Goal: Task Accomplishment & Management: Manage account settings

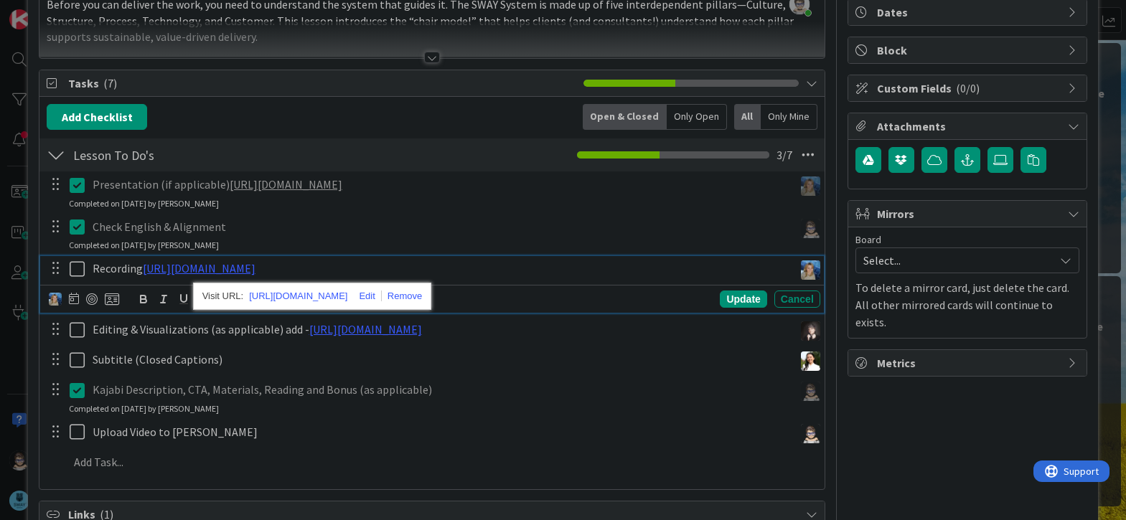
click at [75, 278] on icon at bounding box center [81, 268] width 22 height 17
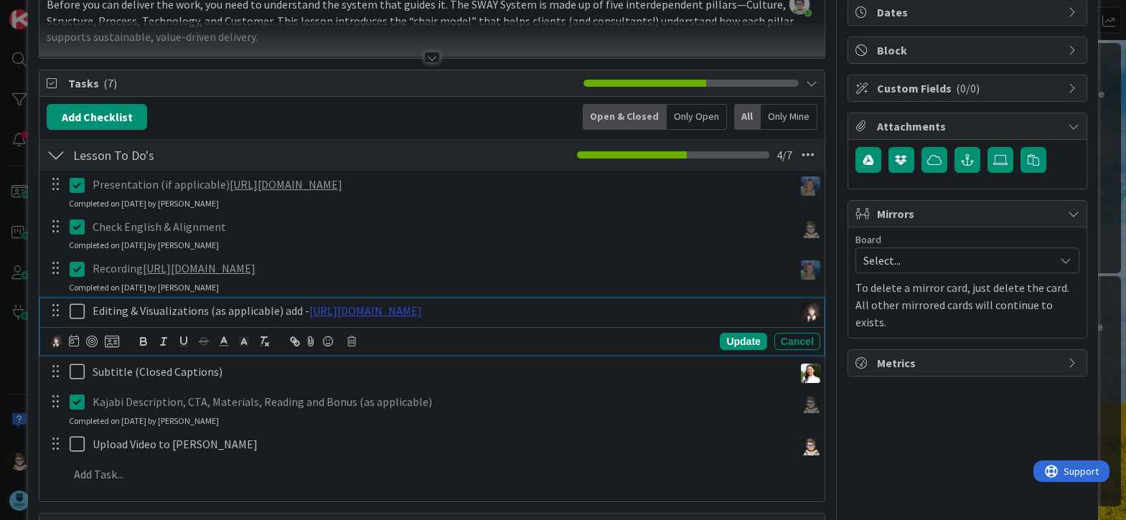
click at [422, 318] on link "[URL][DOMAIN_NAME]" at bounding box center [365, 310] width 113 height 14
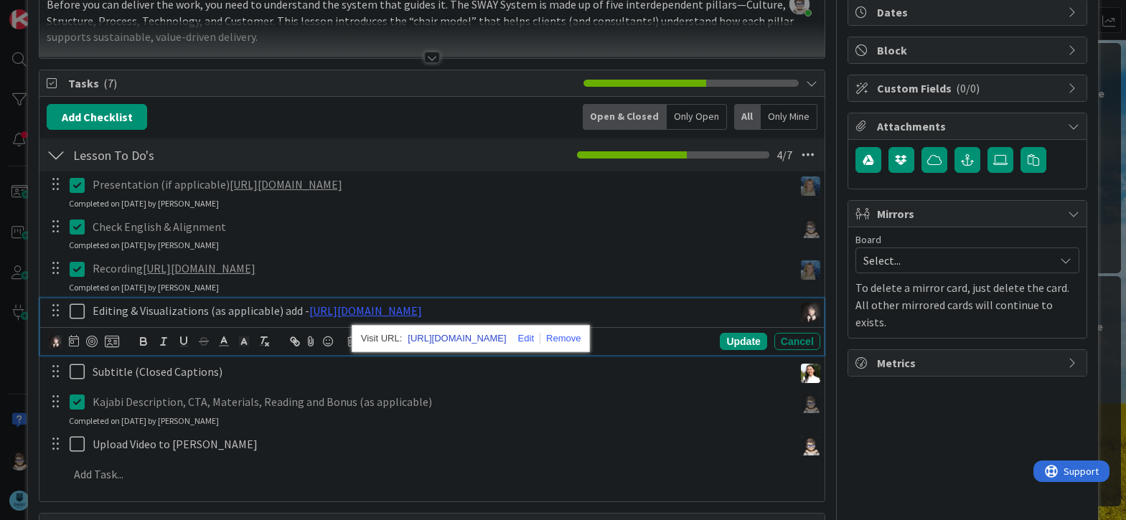
click at [497, 348] on link "[URL][DOMAIN_NAME]" at bounding box center [456, 338] width 98 height 19
click at [608, 281] on div "Recording [URL][DOMAIN_NAME]" at bounding box center [440, 268] width 707 height 25
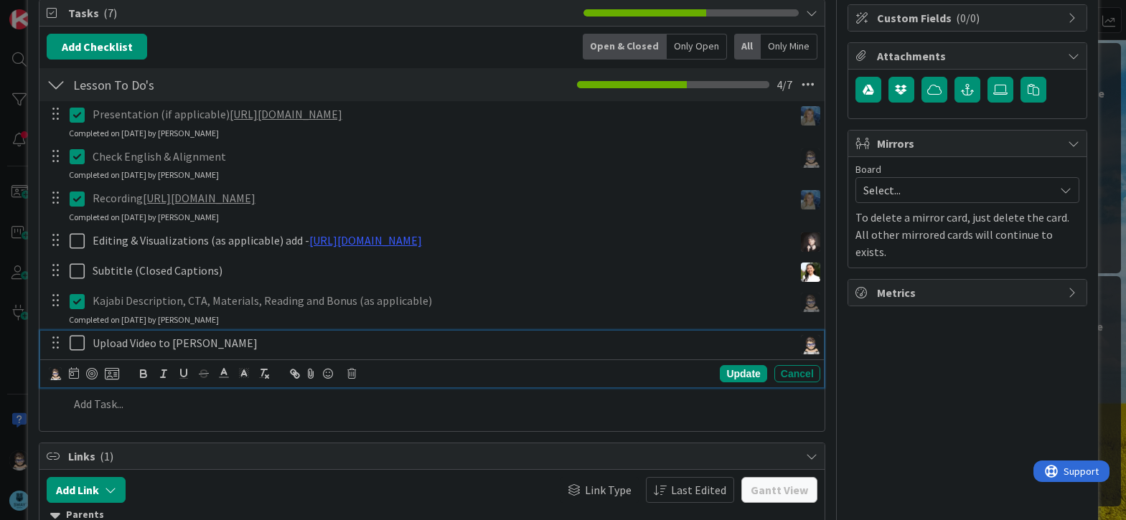
click at [78, 352] on icon at bounding box center [81, 342] width 22 height 17
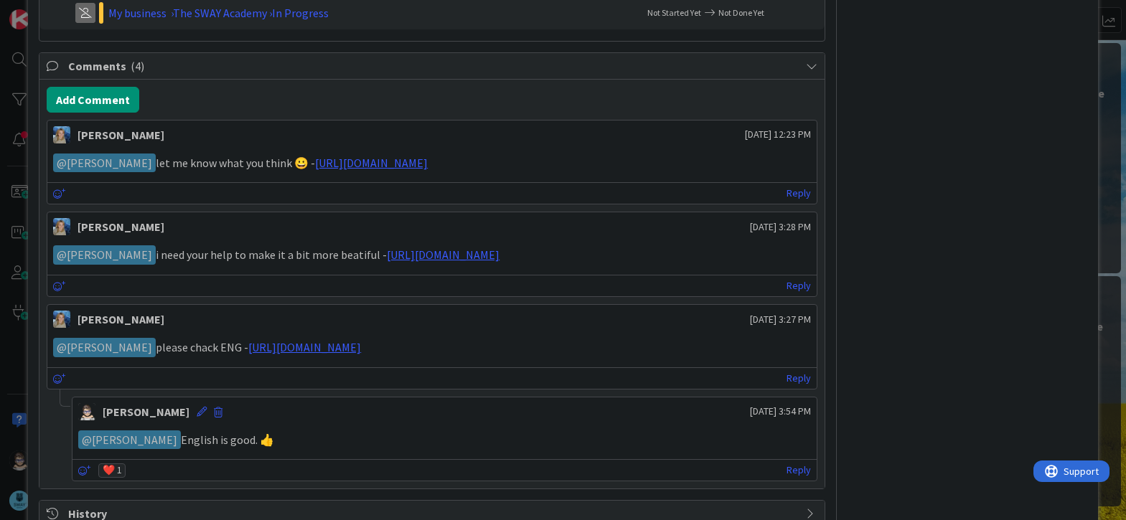
scroll to position [778, 0]
click at [786, 202] on link "Reply" at bounding box center [798, 193] width 24 height 18
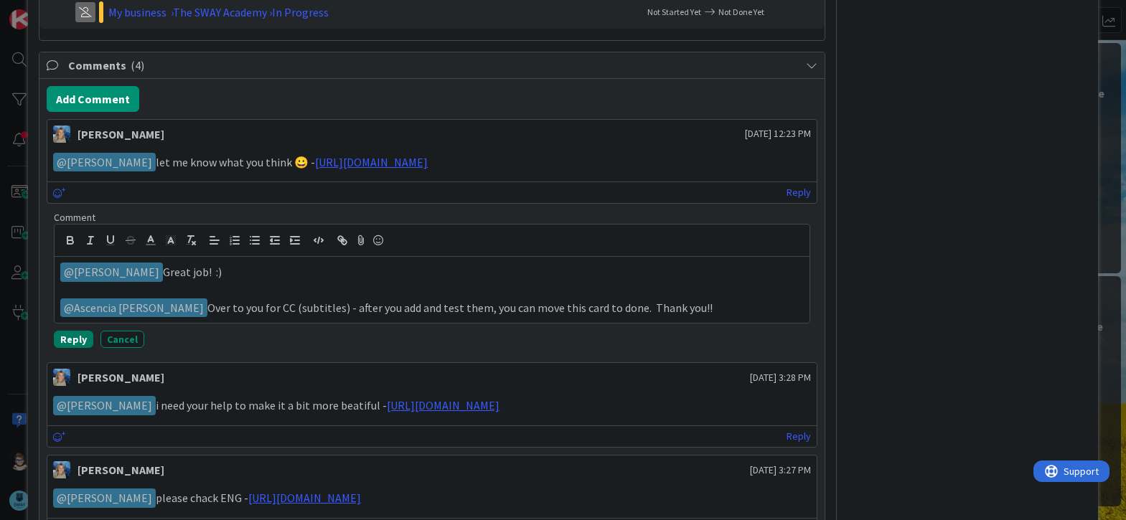
click at [72, 348] on button "Reply" at bounding box center [73, 339] width 39 height 17
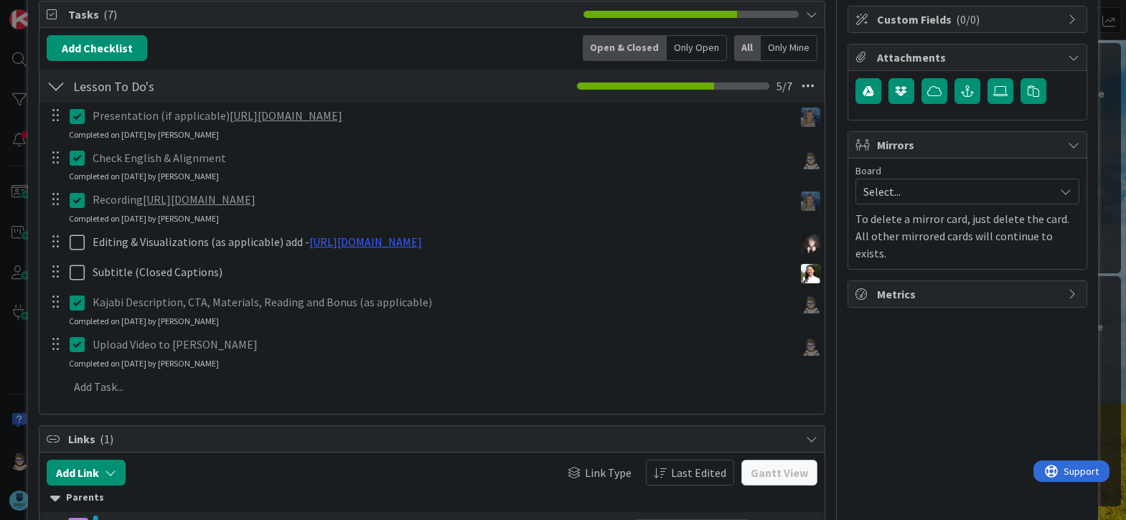
scroll to position [0, 0]
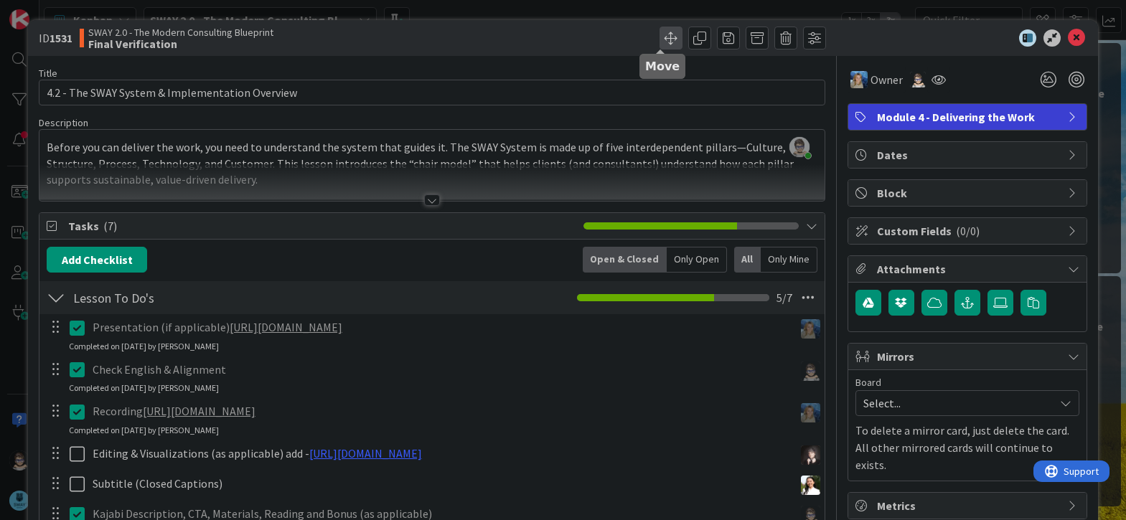
click at [661, 42] on span at bounding box center [670, 38] width 23 height 23
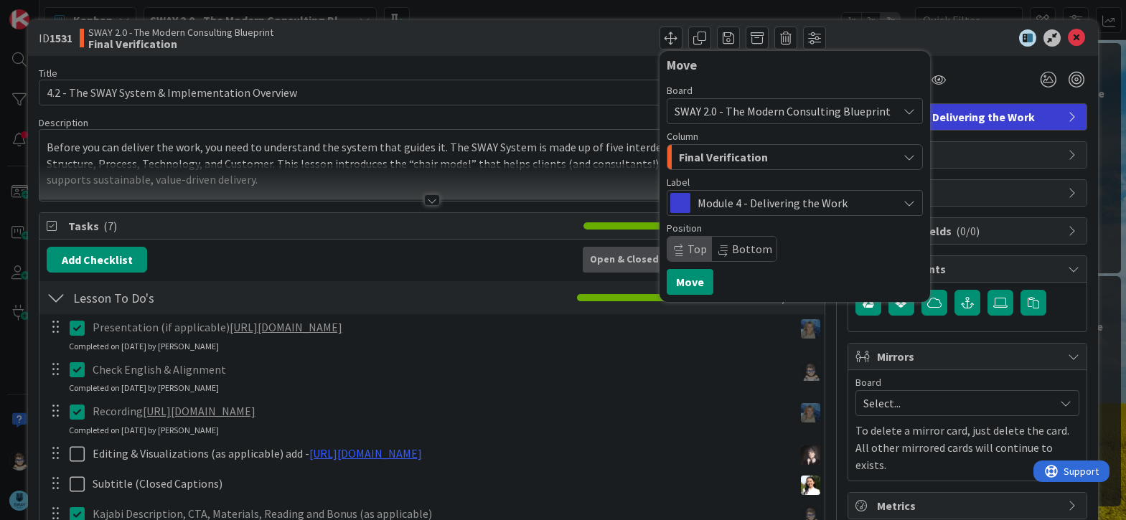
click at [768, 152] on div "Final Verification" at bounding box center [786, 157] width 222 height 23
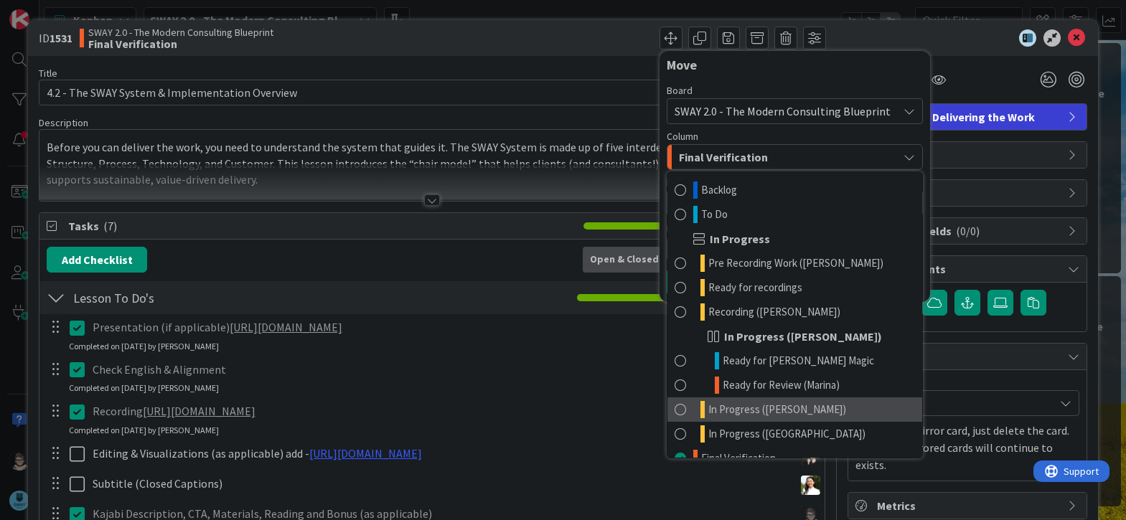
click at [770, 415] on span "In Progress ([PERSON_NAME])" at bounding box center [777, 409] width 138 height 17
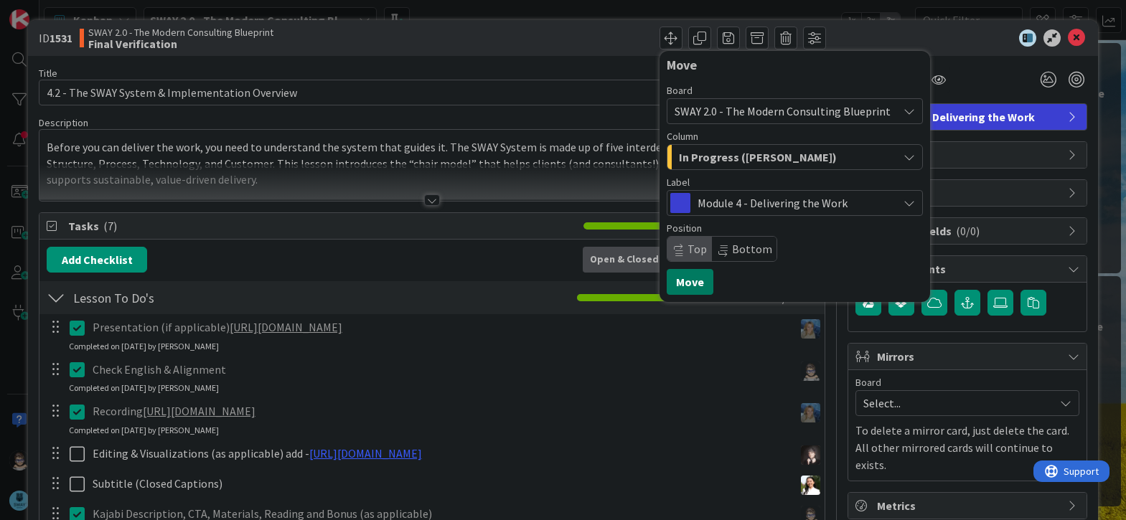
click at [679, 285] on button "Move" at bounding box center [689, 282] width 47 height 26
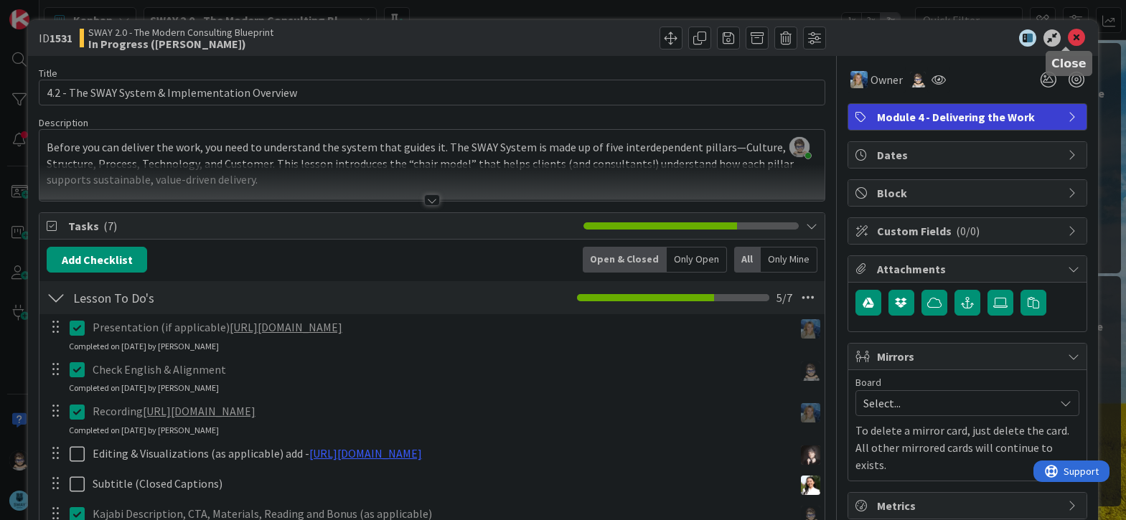
click at [1067, 37] on icon at bounding box center [1075, 37] width 17 height 17
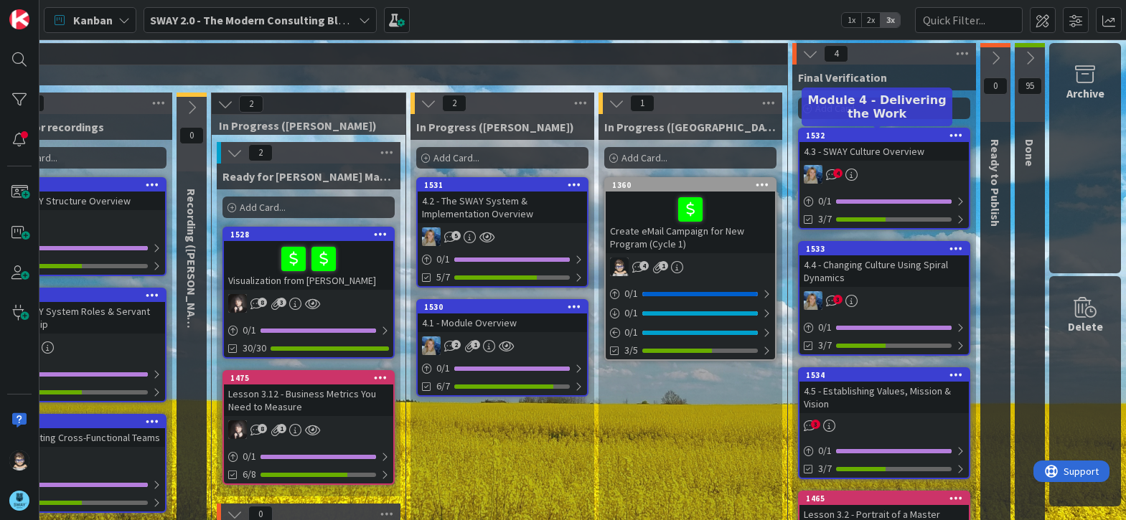
click at [892, 138] on div "1532" at bounding box center [887, 136] width 163 height 10
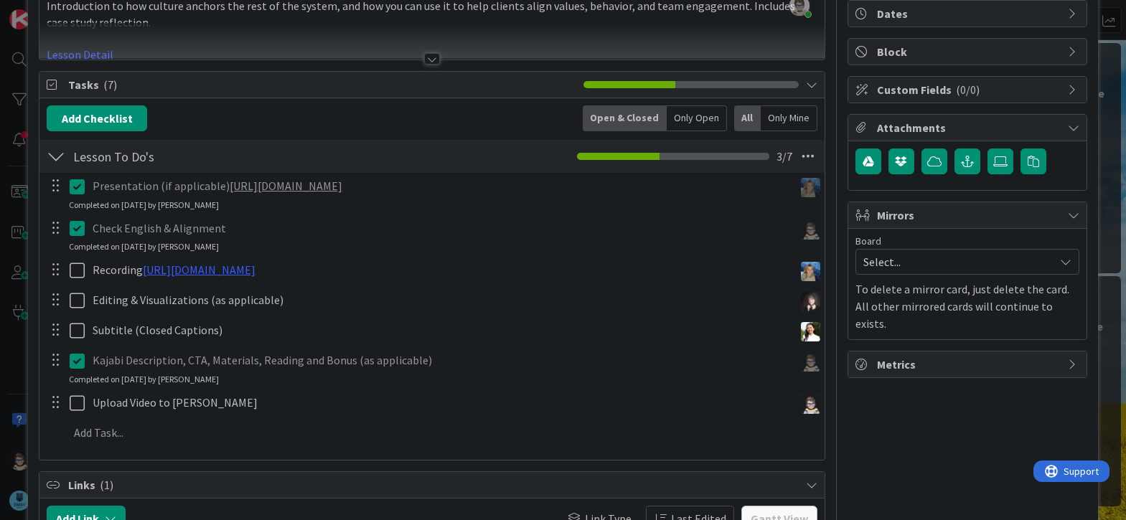
scroll to position [142, 0]
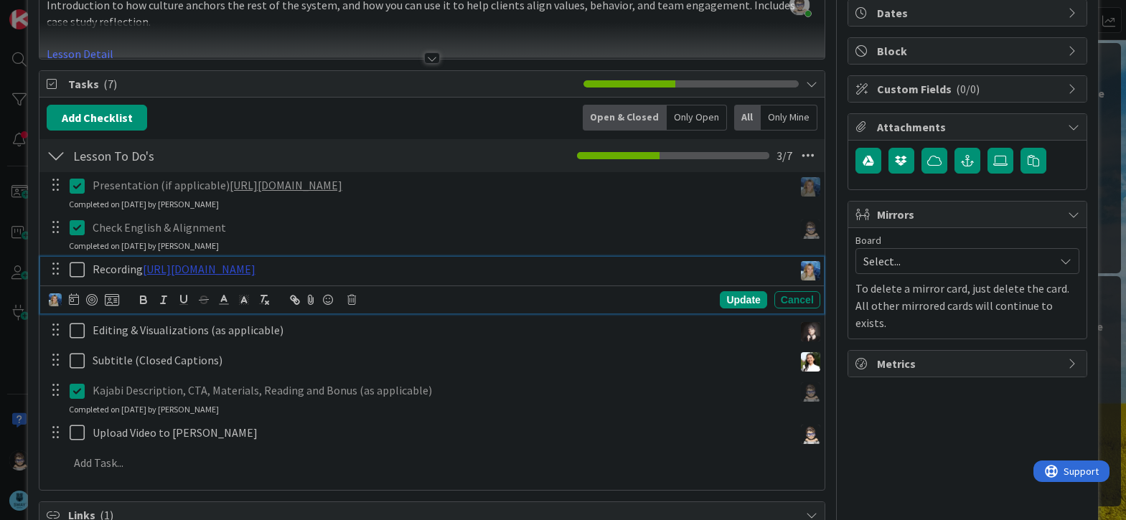
click at [255, 270] on link "[URL][DOMAIN_NAME]" at bounding box center [199, 269] width 113 height 14
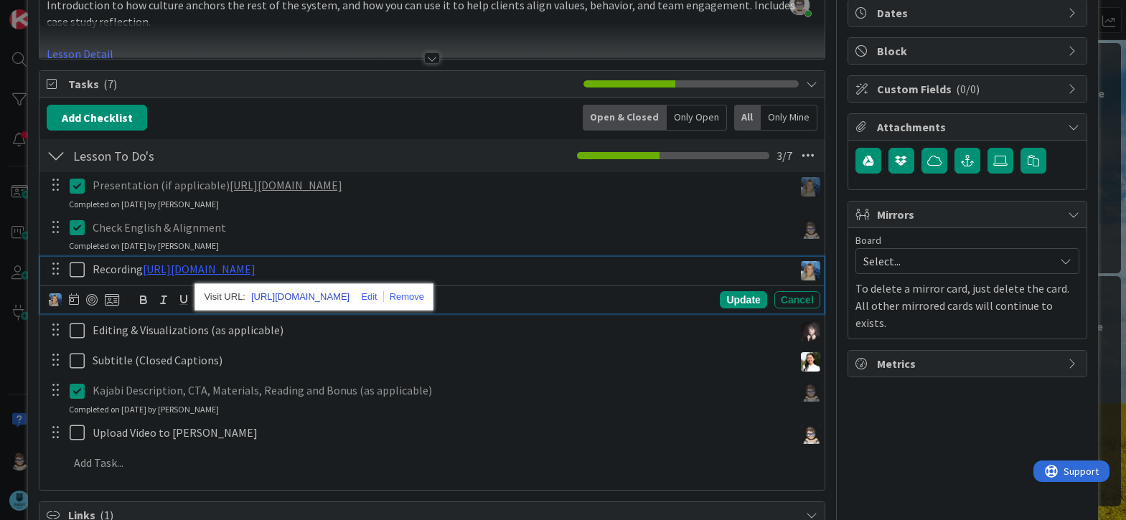
click at [337, 295] on link "[URL][DOMAIN_NAME]" at bounding box center [300, 297] width 98 height 19
click at [75, 267] on icon at bounding box center [81, 269] width 22 height 17
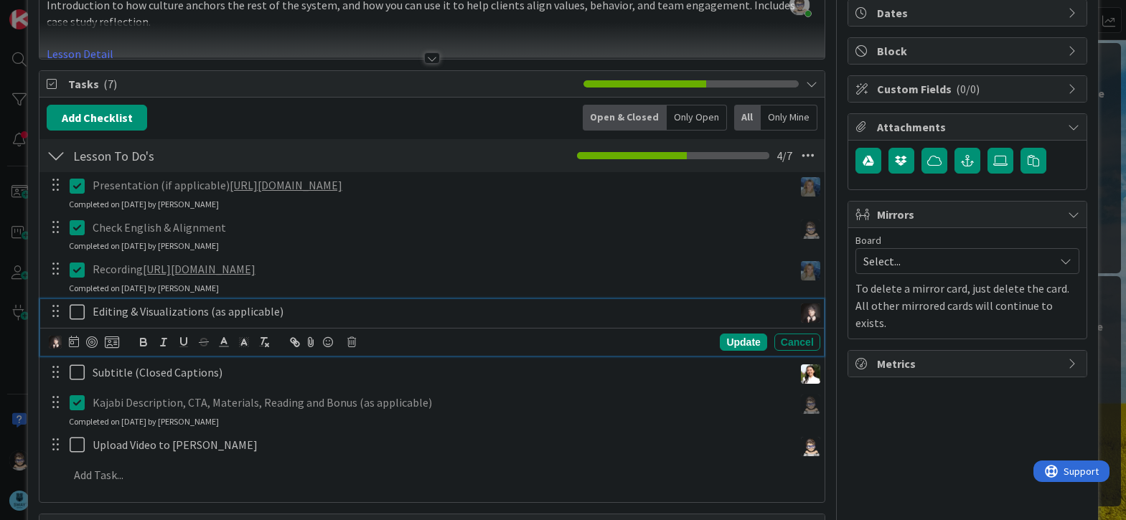
click at [76, 313] on icon at bounding box center [81, 311] width 22 height 17
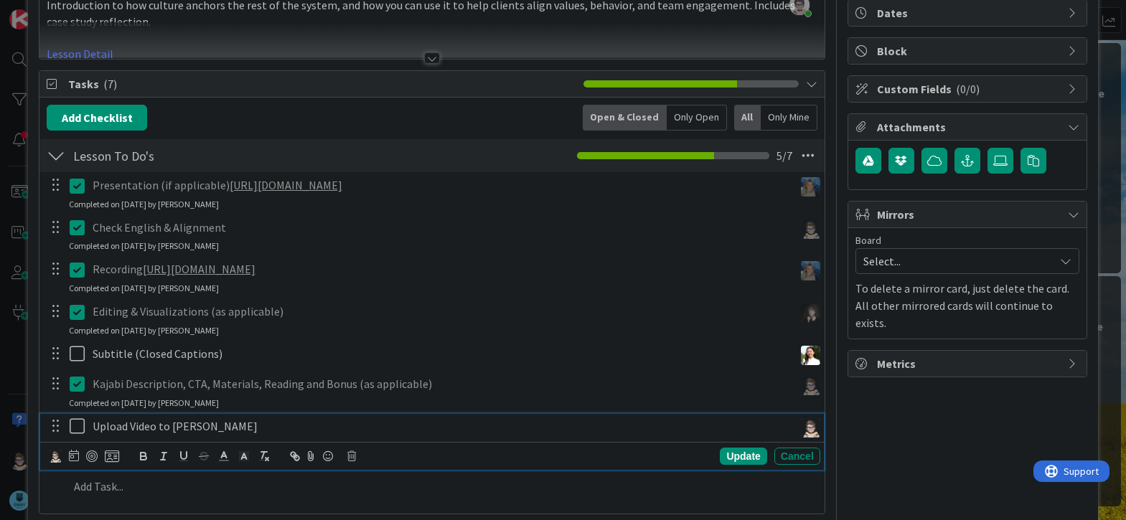
click at [73, 426] on icon at bounding box center [81, 426] width 22 height 17
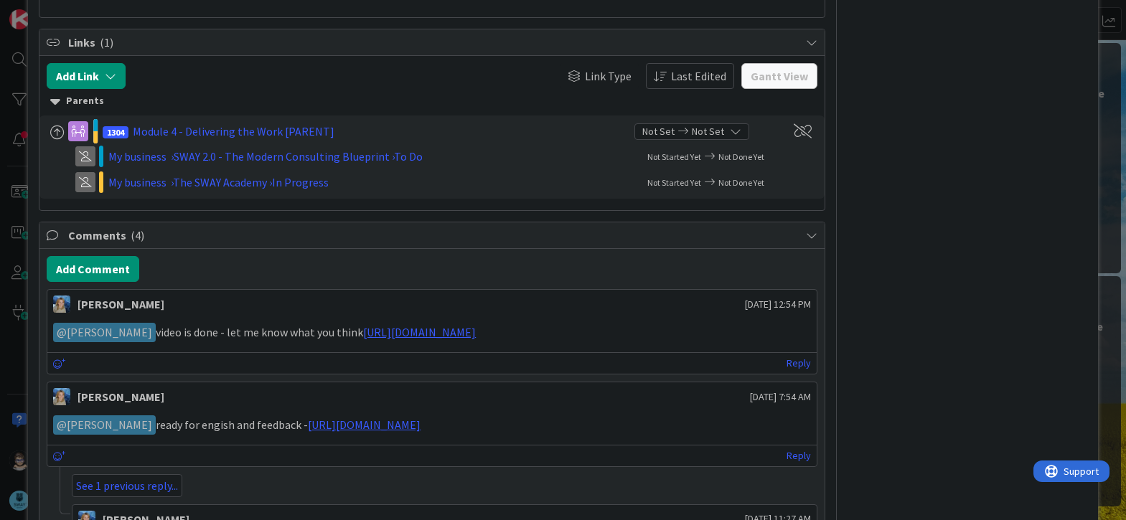
scroll to position [621, 0]
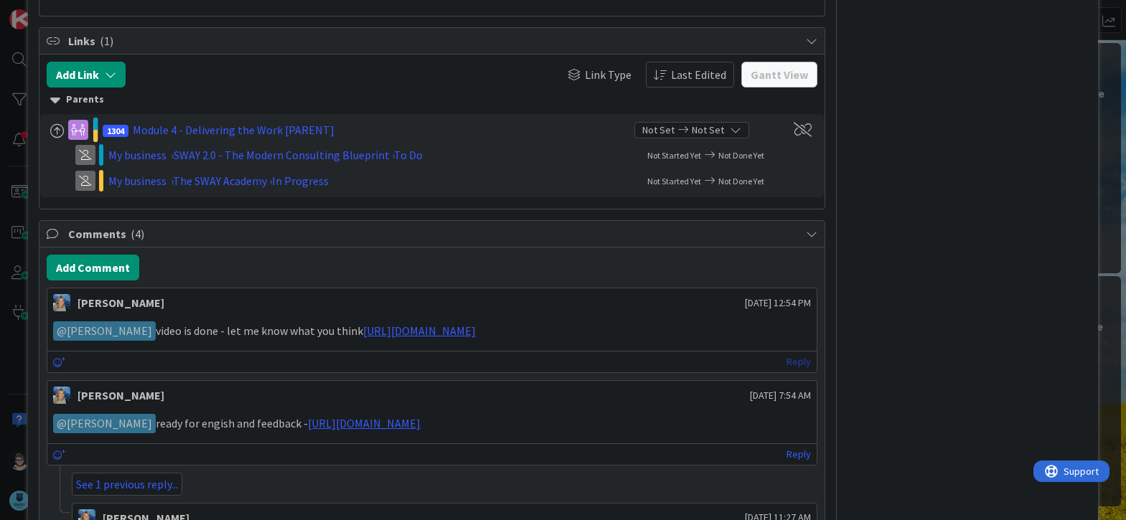
click at [799, 363] on link "Reply" at bounding box center [798, 362] width 24 height 18
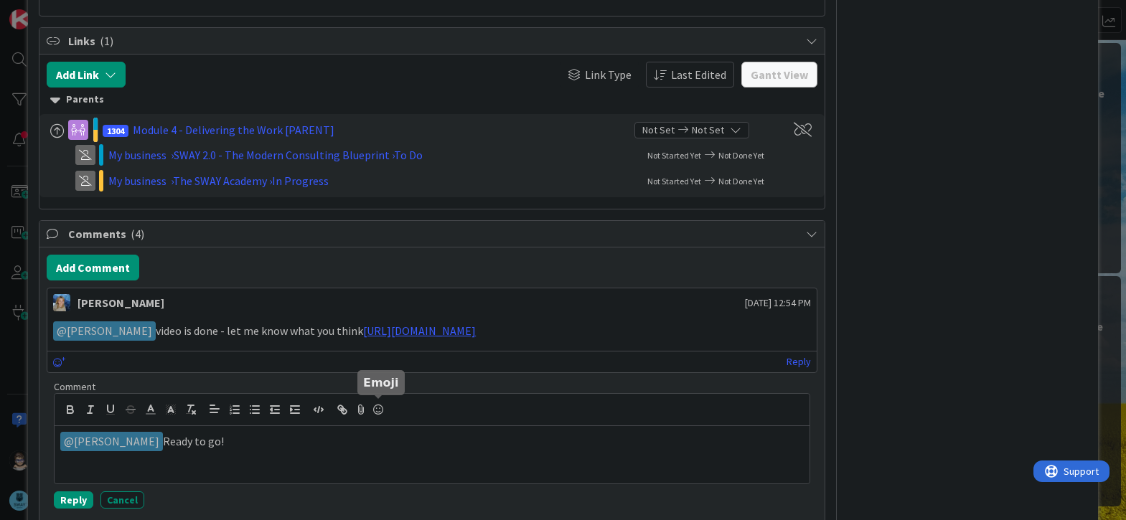
click at [372, 410] on icon at bounding box center [377, 410] width 17 height 20
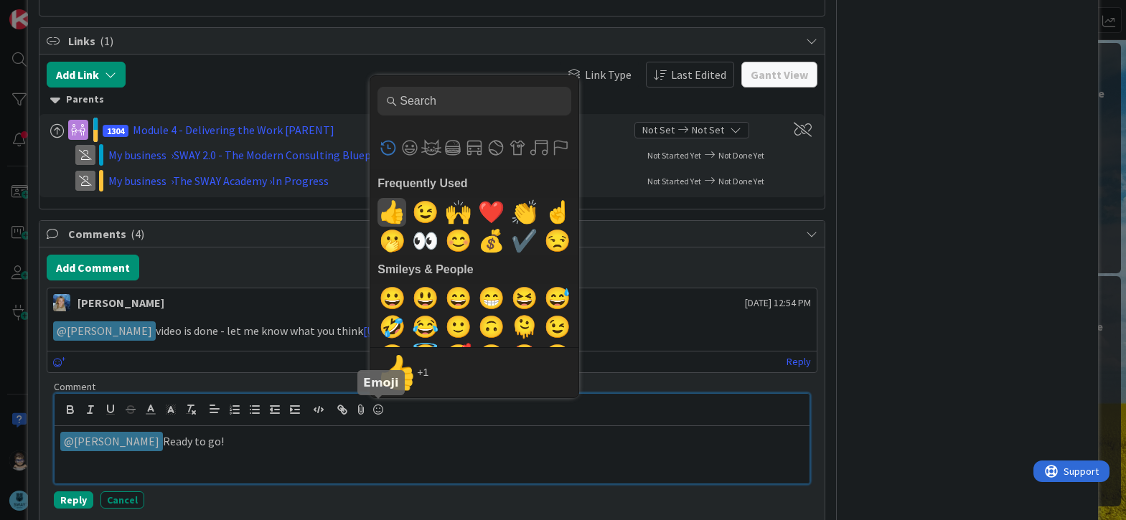
click at [394, 212] on span "👍" at bounding box center [392, 212] width 34 height 29
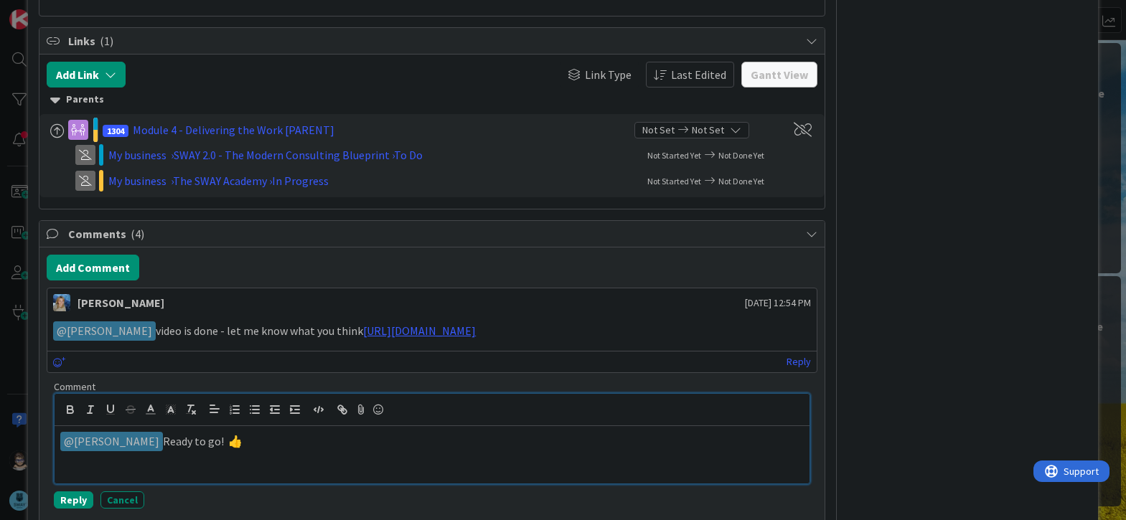
click at [288, 446] on p "﻿ @ [PERSON_NAME] ﻿ Ready to go! 👍" at bounding box center [431, 441] width 743 height 19
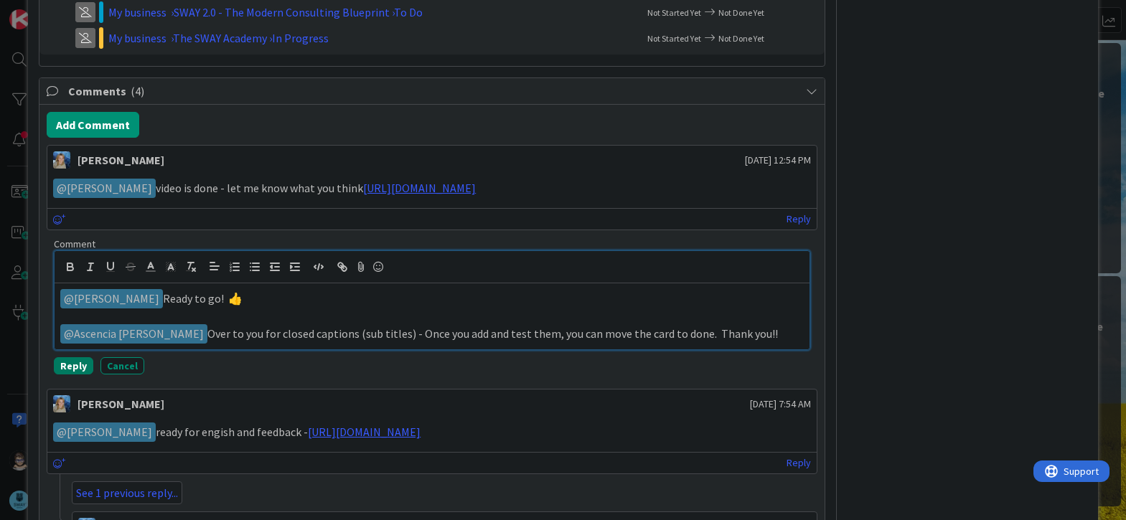
scroll to position [765, 0]
click at [68, 360] on button "Reply" at bounding box center [73, 365] width 39 height 17
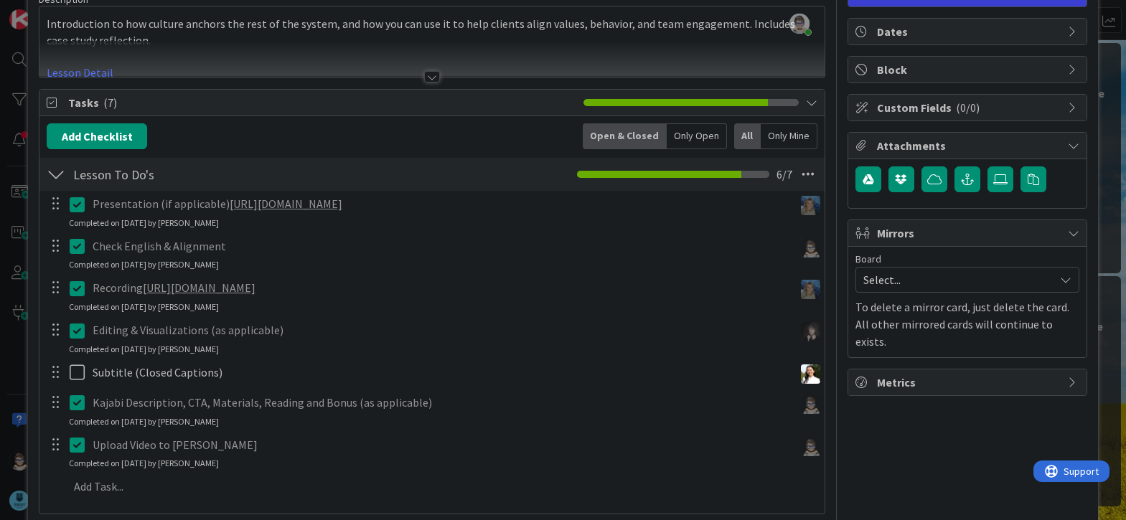
scroll to position [0, 0]
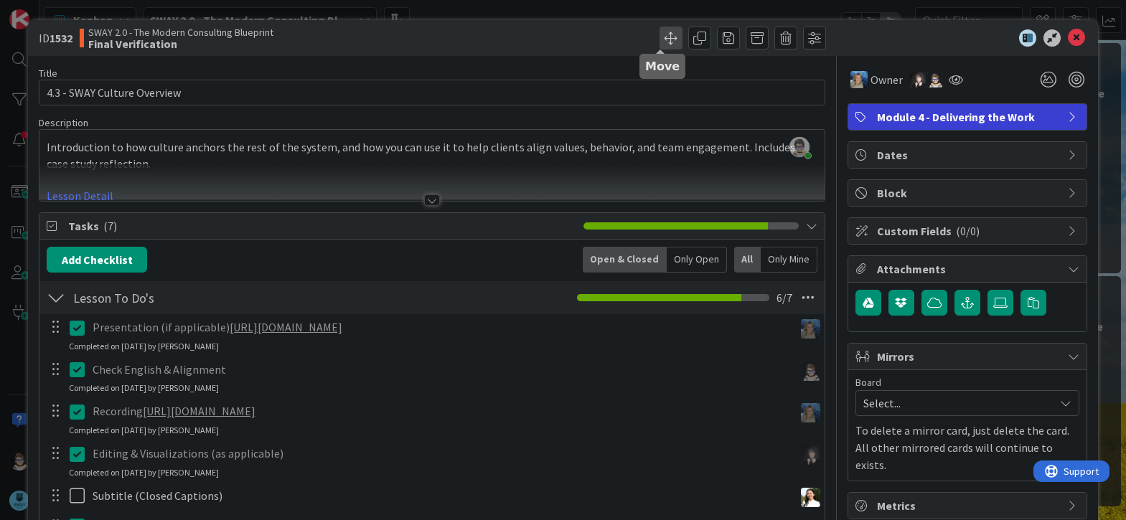
click at [659, 39] on span at bounding box center [670, 38] width 23 height 23
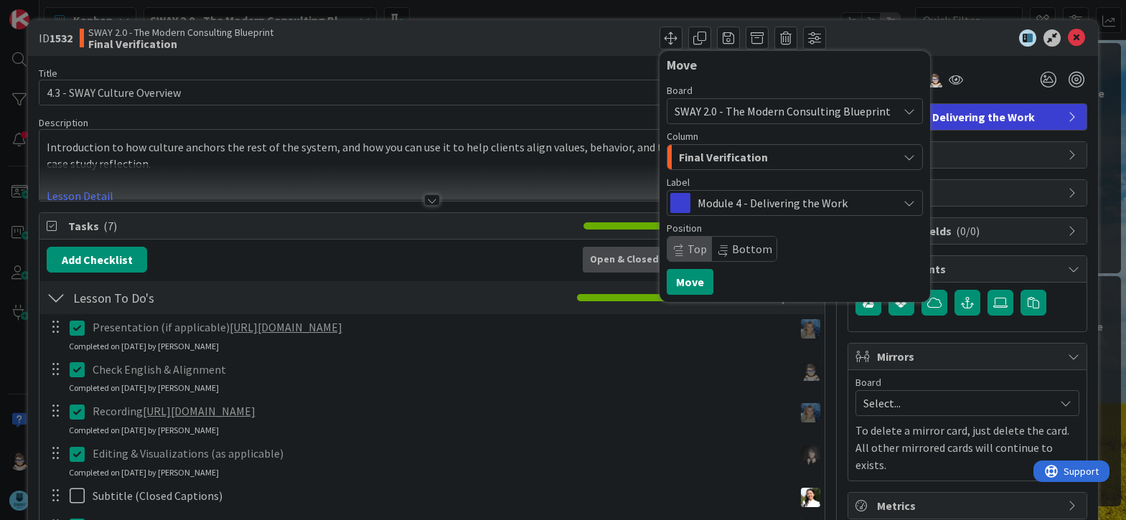
click at [759, 153] on div "Final Verification" at bounding box center [786, 157] width 222 height 23
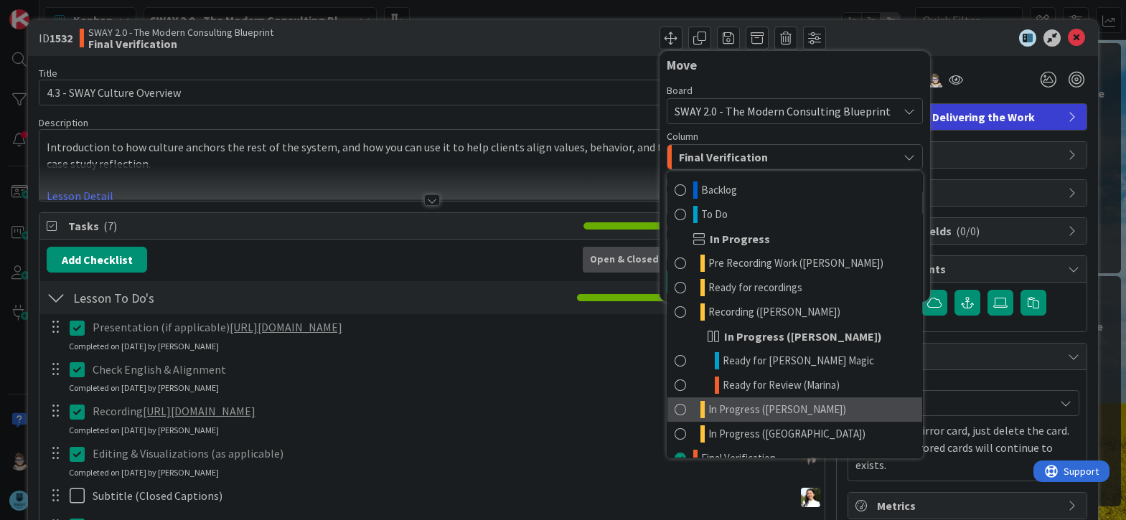
click at [809, 406] on link "In Progress ([PERSON_NAME])" at bounding box center [794, 409] width 255 height 24
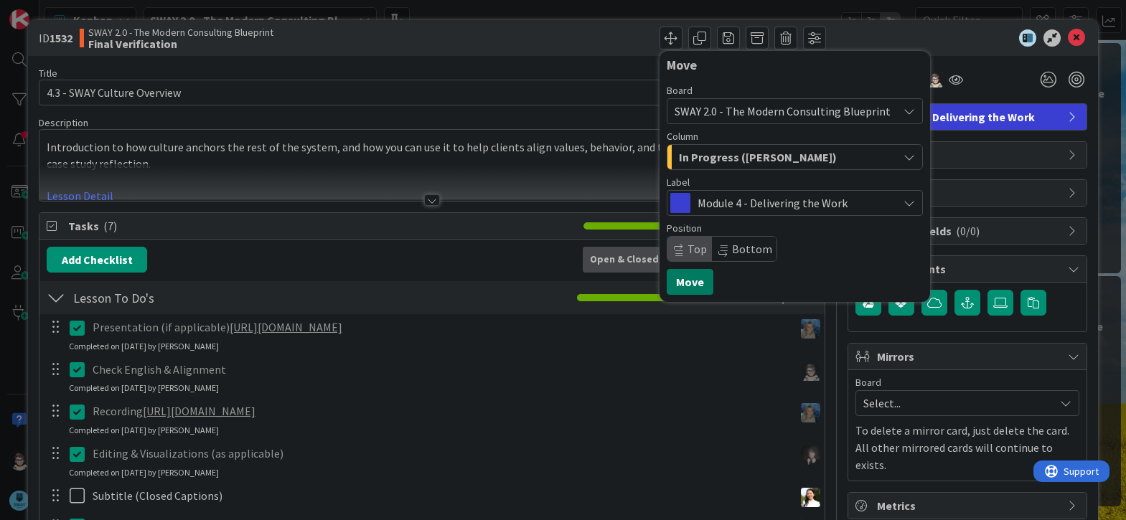
click at [675, 282] on button "Move" at bounding box center [689, 282] width 47 height 26
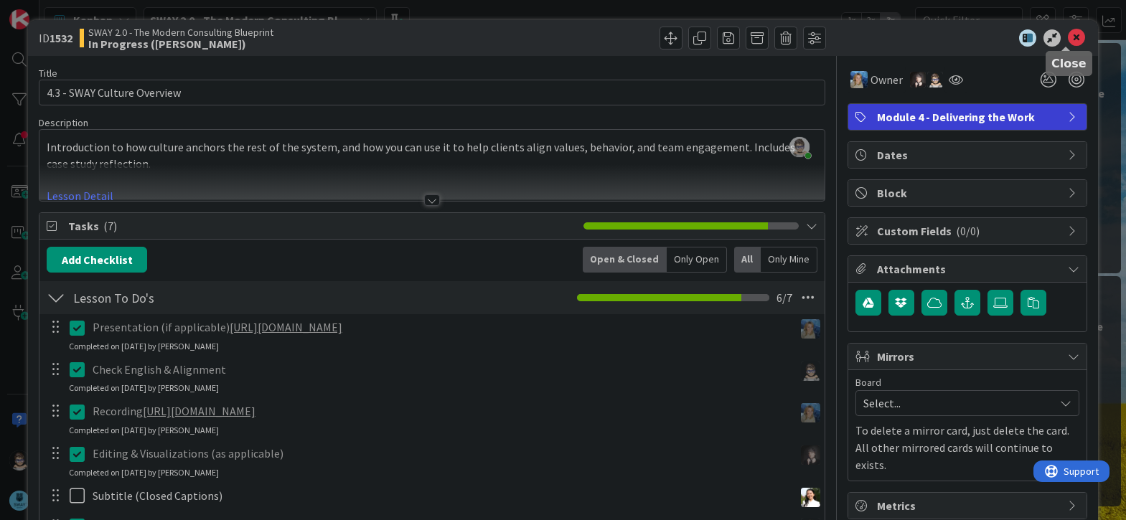
click at [1067, 42] on icon at bounding box center [1075, 37] width 17 height 17
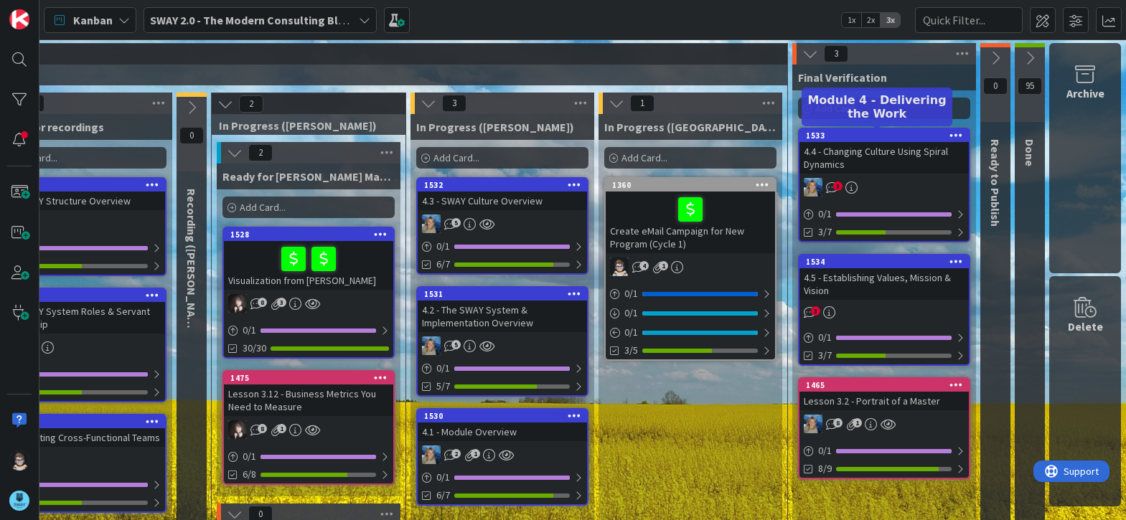
click at [864, 136] on div "1533" at bounding box center [887, 136] width 163 height 10
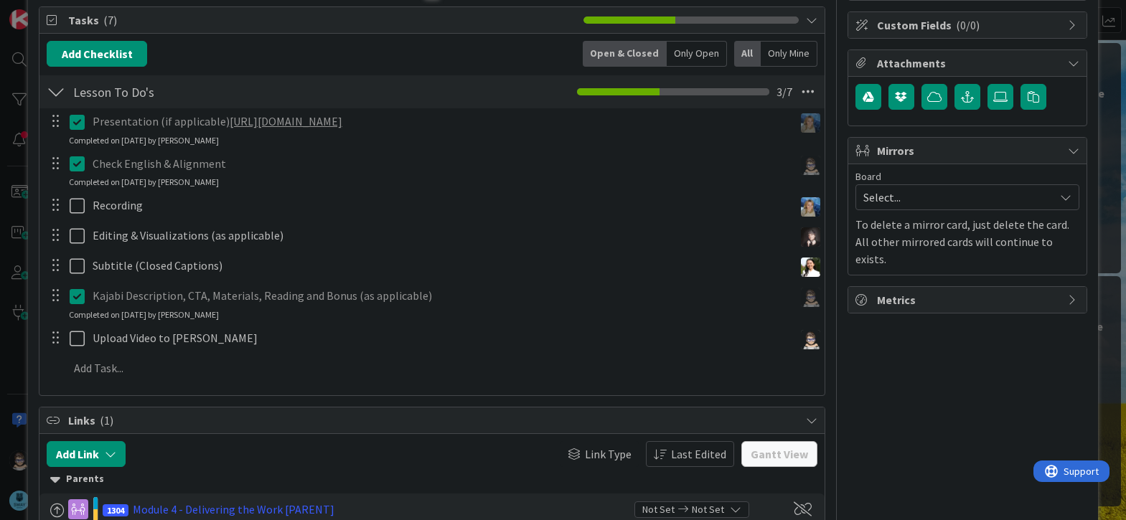
scroll to position [207, 0]
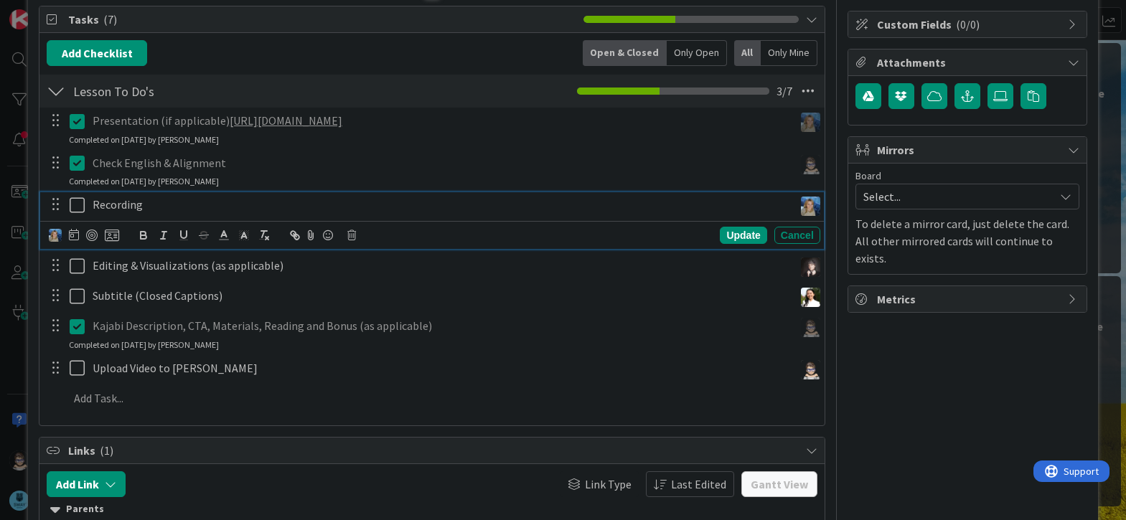
click at [81, 205] on icon at bounding box center [81, 205] width 22 height 17
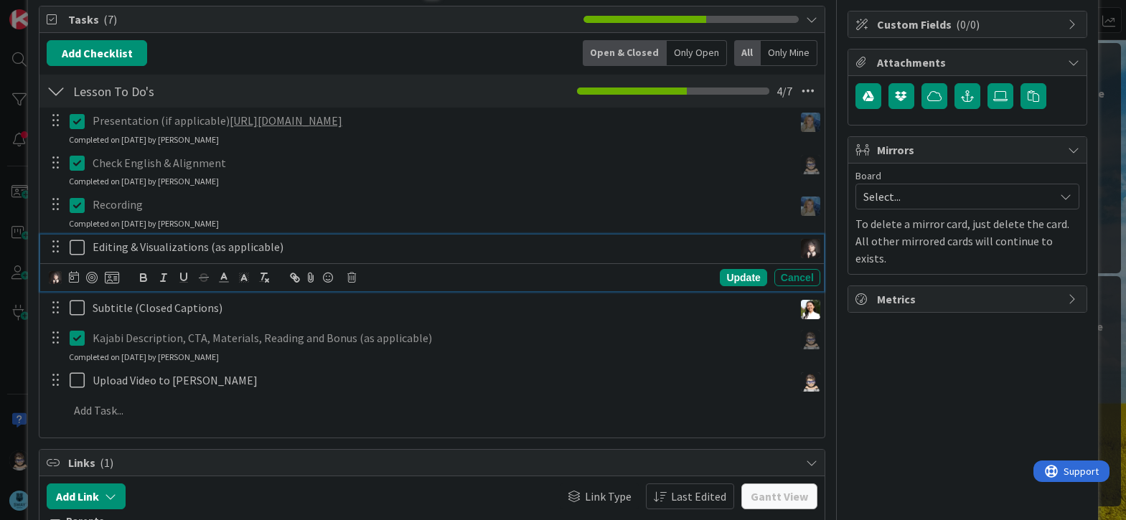
click at [80, 249] on icon at bounding box center [81, 247] width 22 height 17
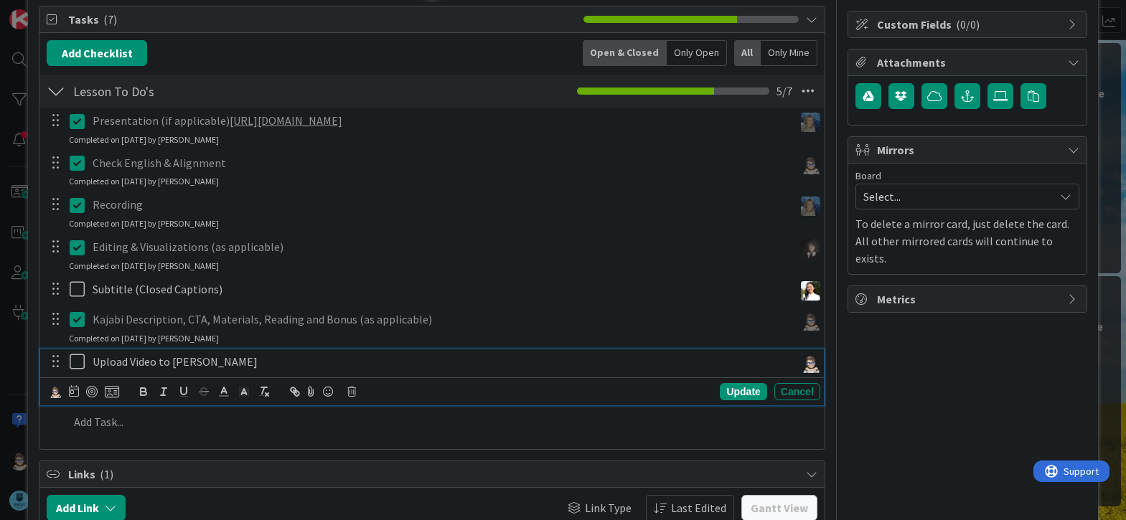
click at [77, 359] on icon at bounding box center [81, 361] width 22 height 17
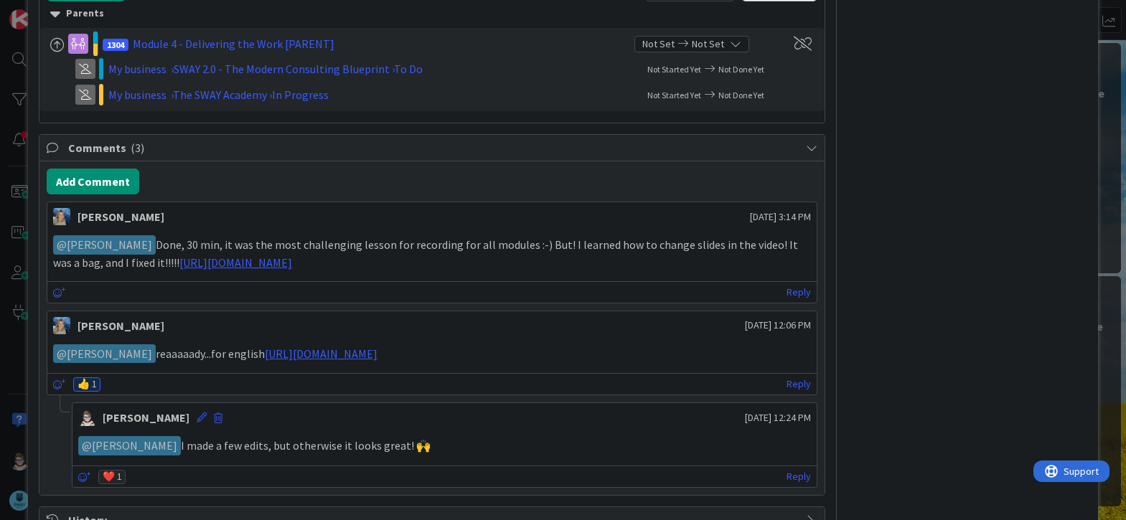
scroll to position [708, 0]
click at [292, 262] on link "[URL][DOMAIN_NAME]" at bounding box center [235, 262] width 113 height 14
click at [50, 293] on div "Reply" at bounding box center [431, 292] width 769 height 22
click at [59, 295] on icon at bounding box center [59, 292] width 13 height 10
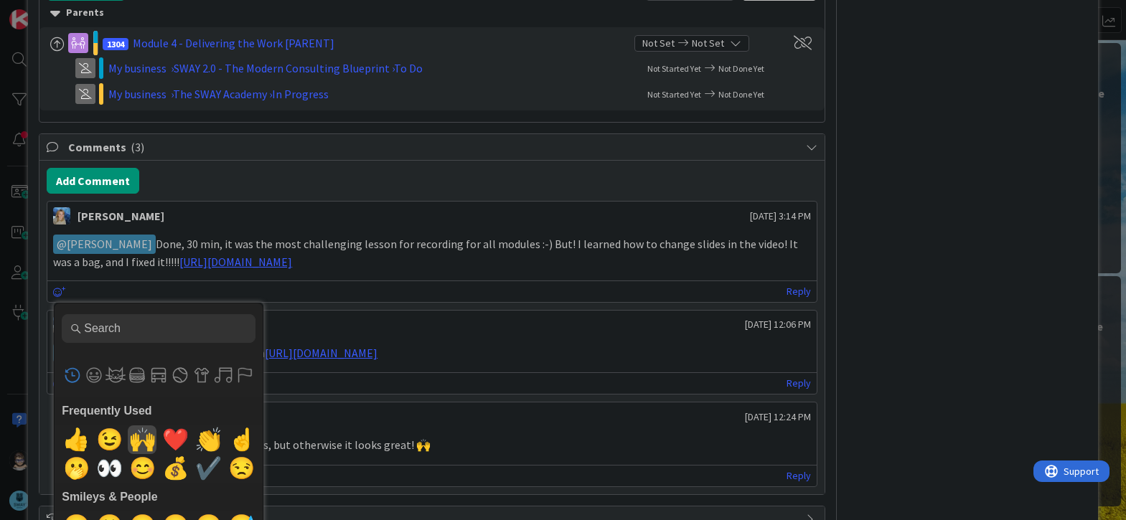
click at [136, 438] on span "🙌" at bounding box center [143, 439] width 34 height 29
